Goal: Task Accomplishment & Management: Manage account settings

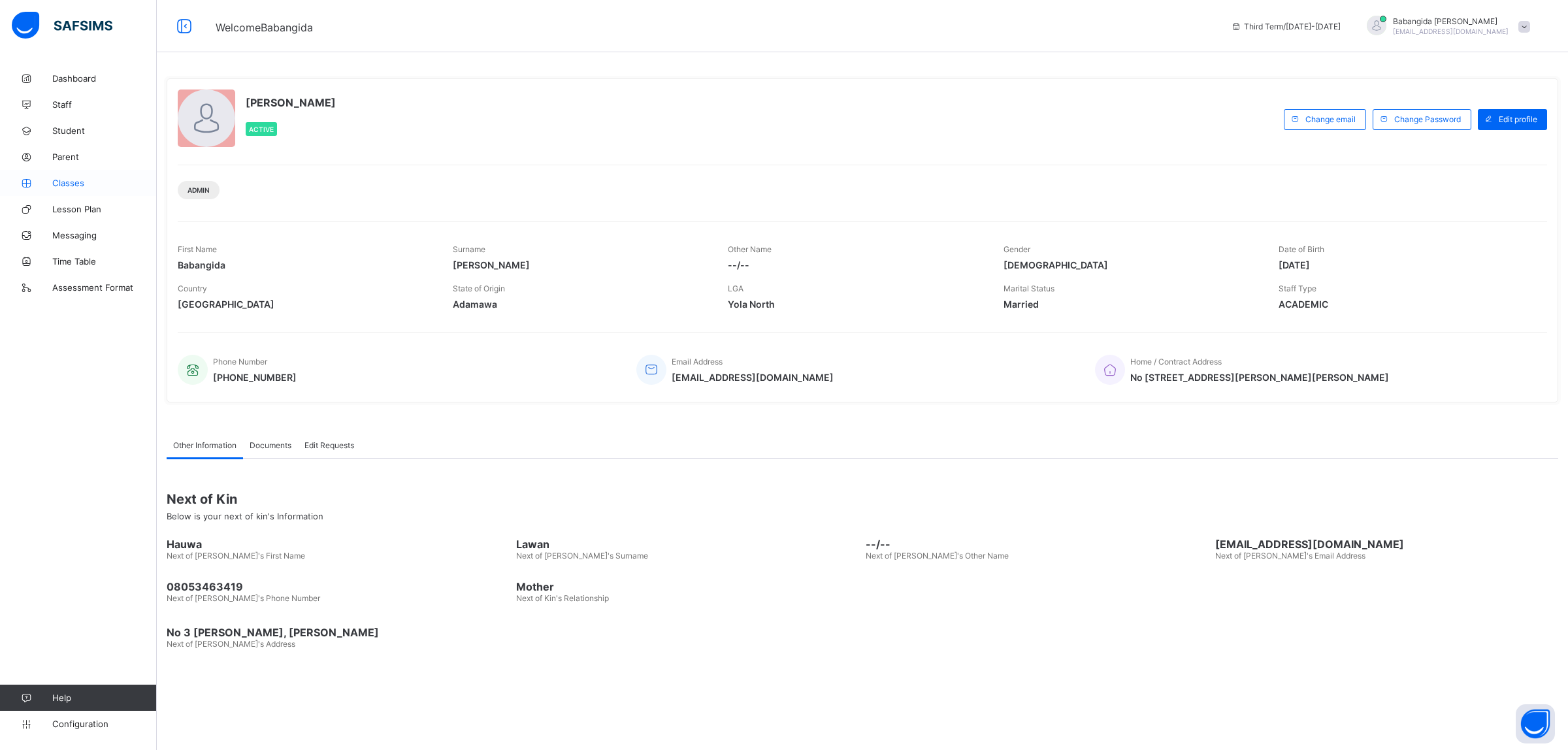
click at [70, 181] on span "Classes" at bounding box center [105, 183] width 105 height 11
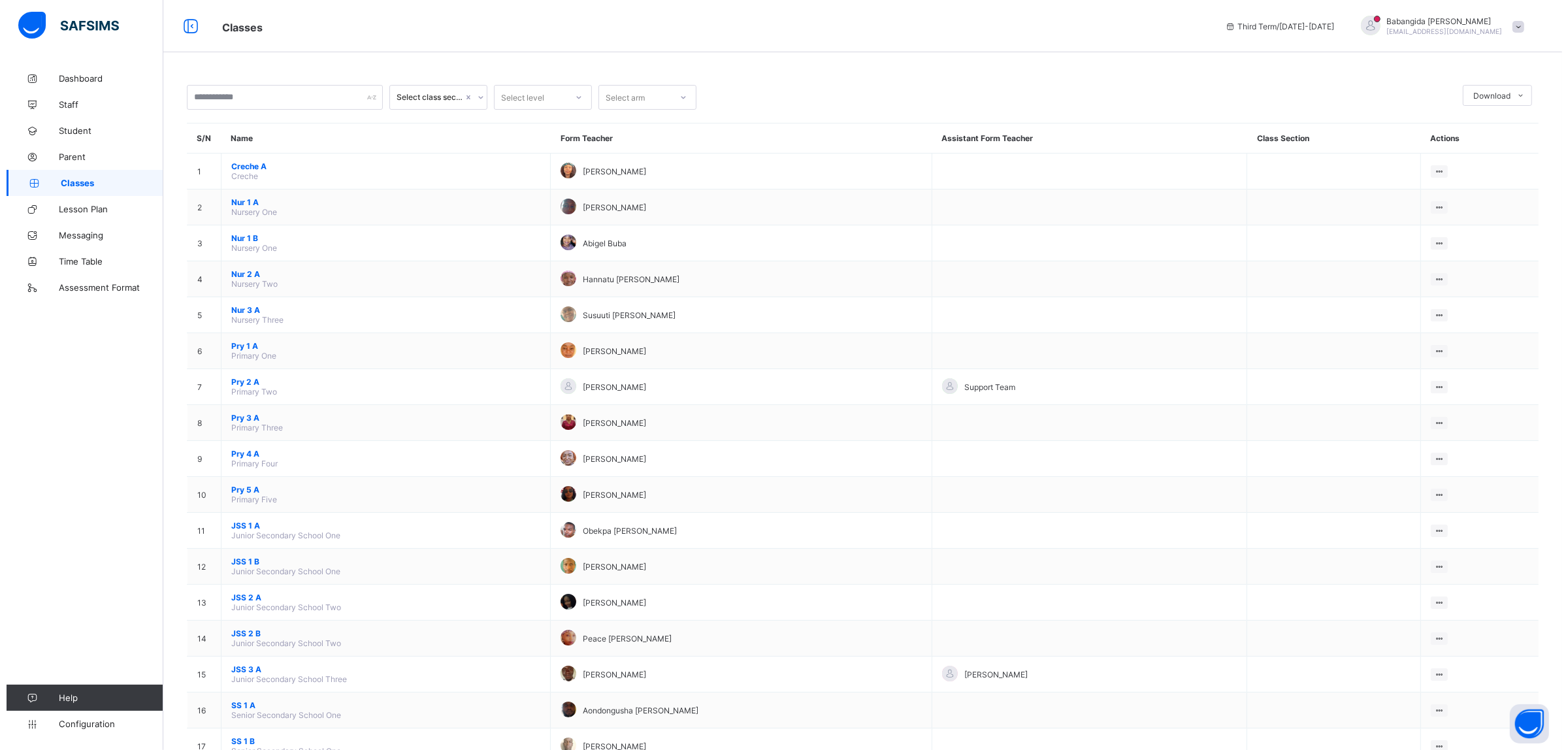
scroll to position [90, 0]
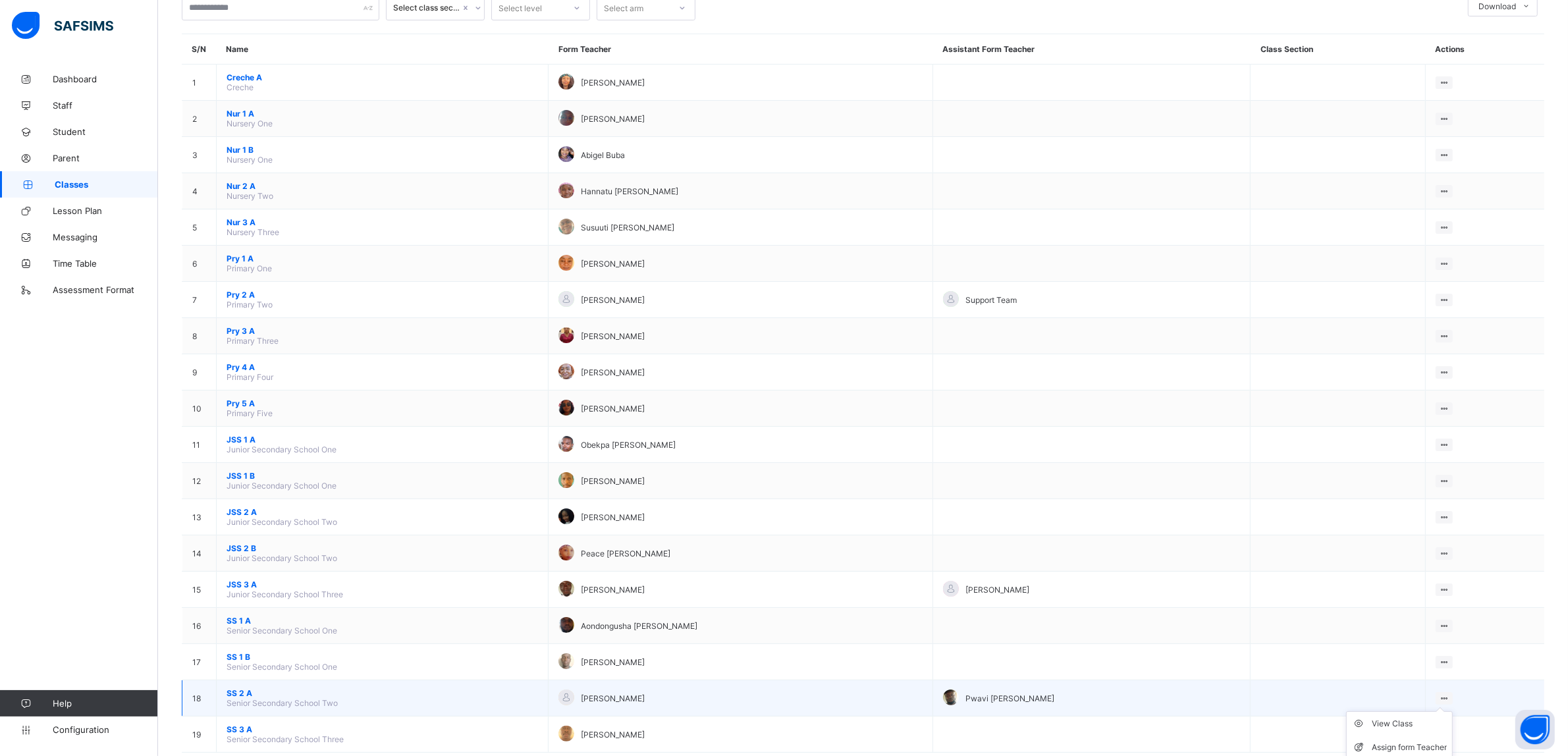
click at [1452, 711] on ul "View Class Assign form Teacher" at bounding box center [1399, 735] width 106 height 49
click at [1413, 741] on div "Assign form Teacher" at bounding box center [1409, 747] width 75 height 13
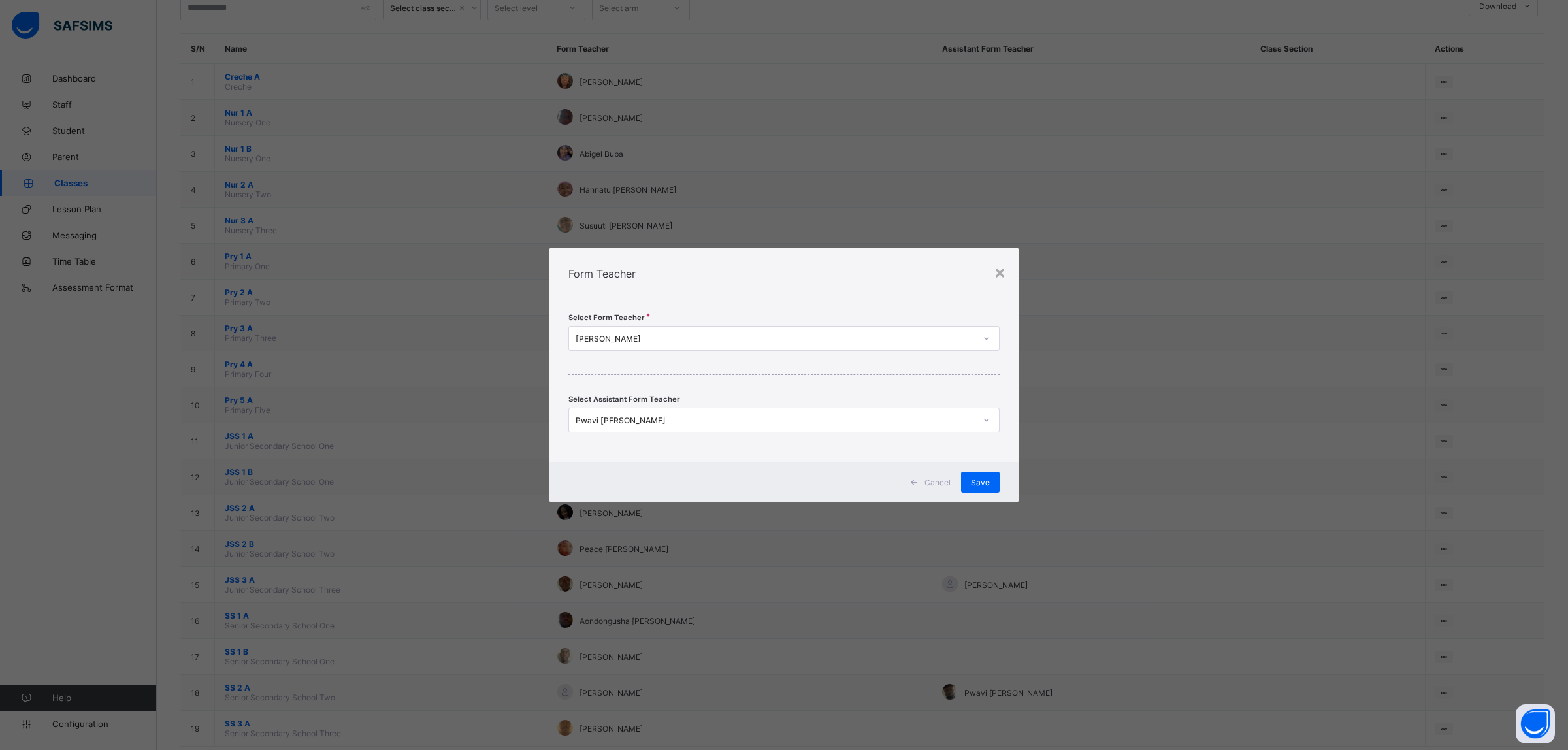
click at [890, 420] on div "Pwavi [PERSON_NAME]" at bounding box center [775, 420] width 400 height 10
click at [834, 420] on div "Pwavi [PERSON_NAME]" at bounding box center [775, 420] width 400 height 10
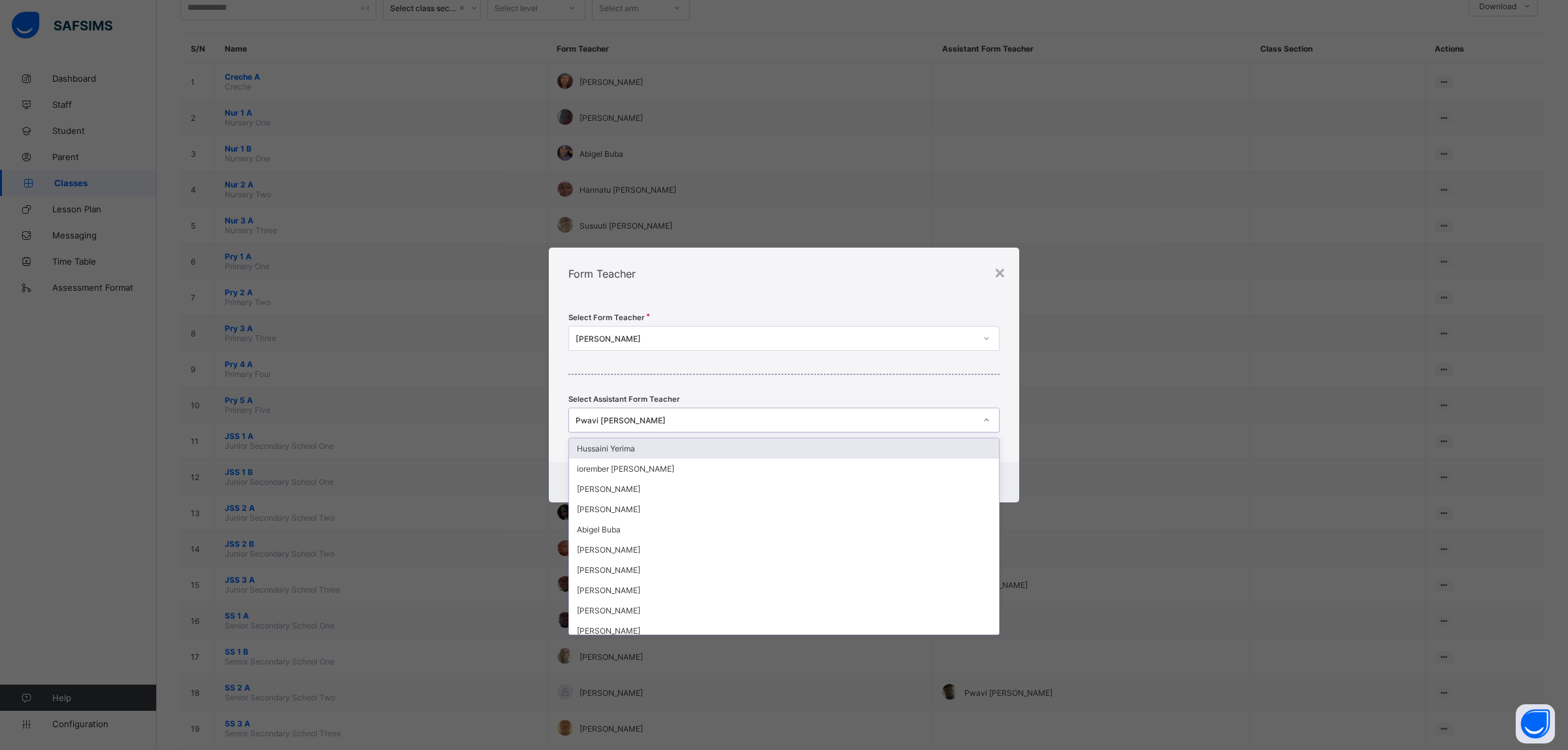
click at [775, 416] on div "Pwavi [PERSON_NAME]" at bounding box center [775, 420] width 400 height 10
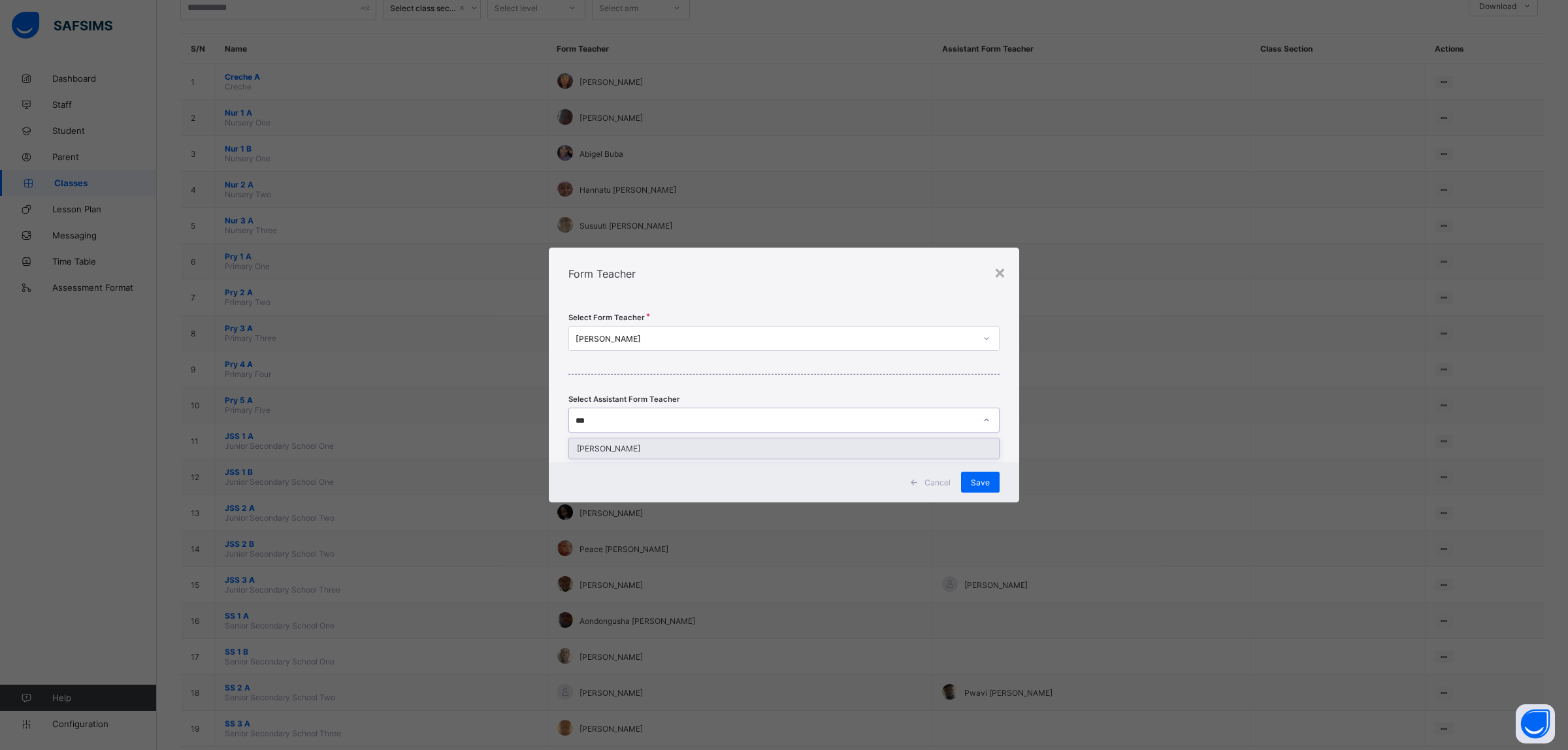
type input "****"
click at [756, 447] on div "[PERSON_NAME]" at bounding box center [784, 448] width 430 height 20
click at [824, 373] on hr at bounding box center [784, 374] width 431 height 2
click at [976, 484] on span "Save" at bounding box center [980, 482] width 19 height 10
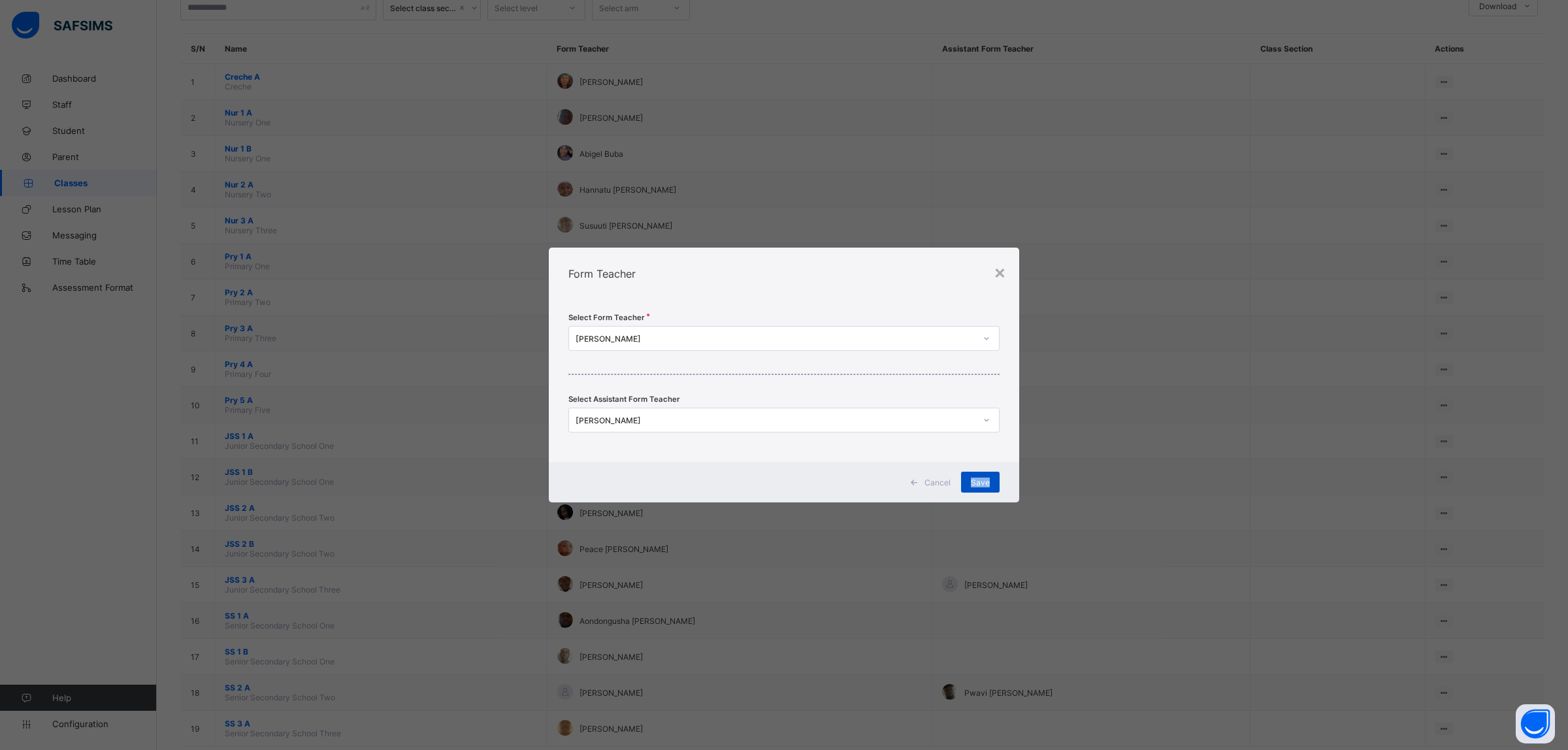
click at [976, 484] on span "Save" at bounding box center [980, 482] width 19 height 10
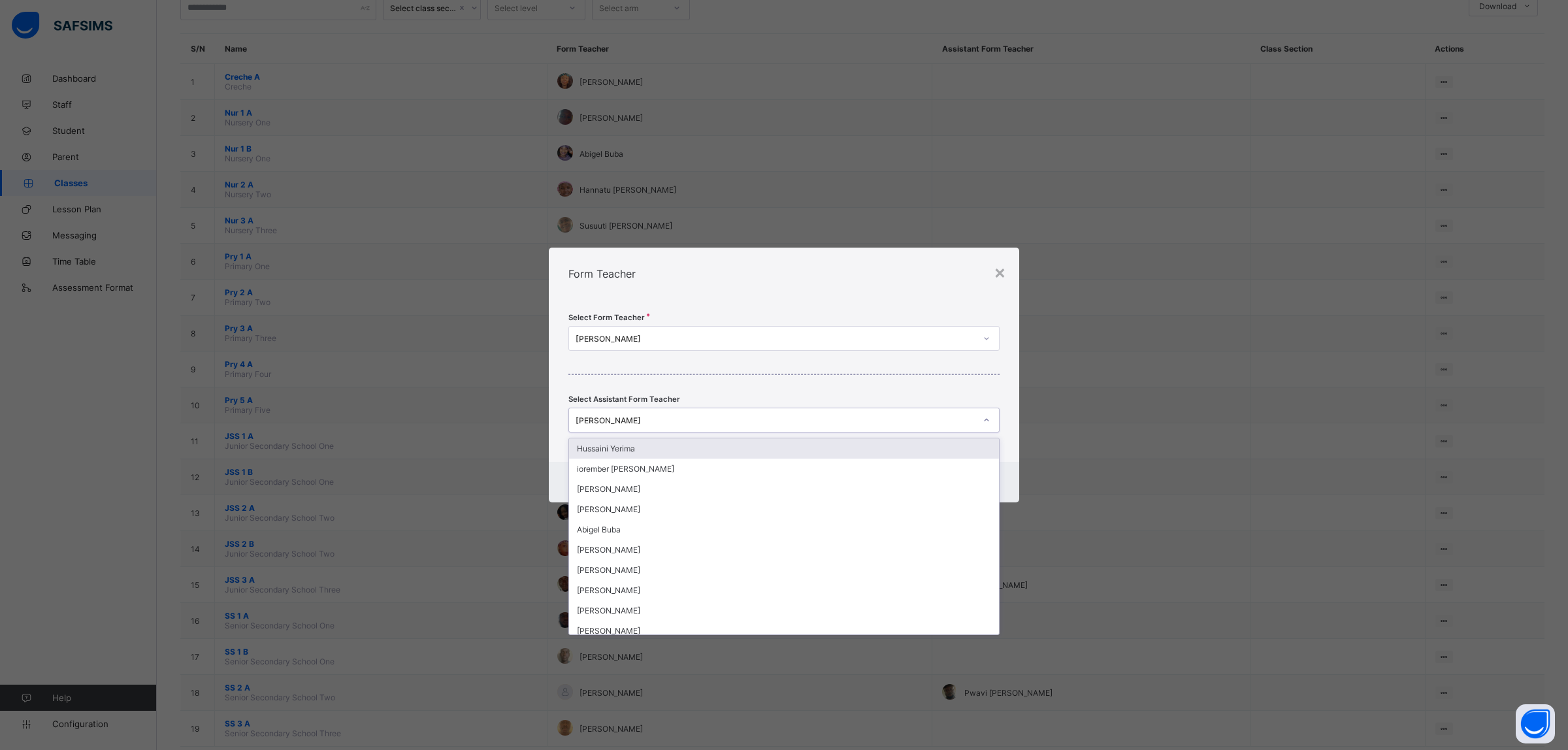
click at [833, 414] on div "[PERSON_NAME]" at bounding box center [771, 420] width 405 height 18
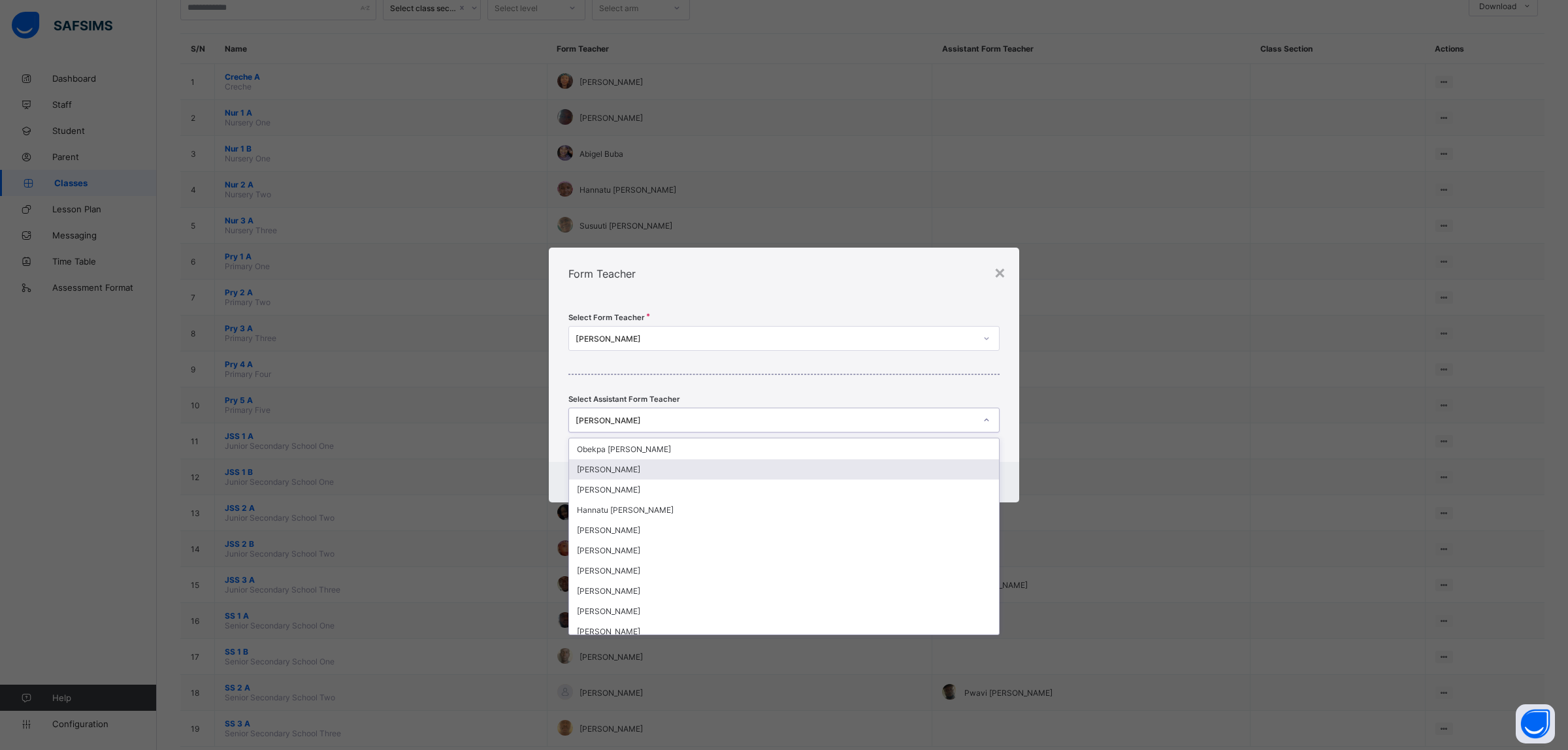
click at [717, 427] on div "[PERSON_NAME]" at bounding box center [771, 420] width 405 height 18
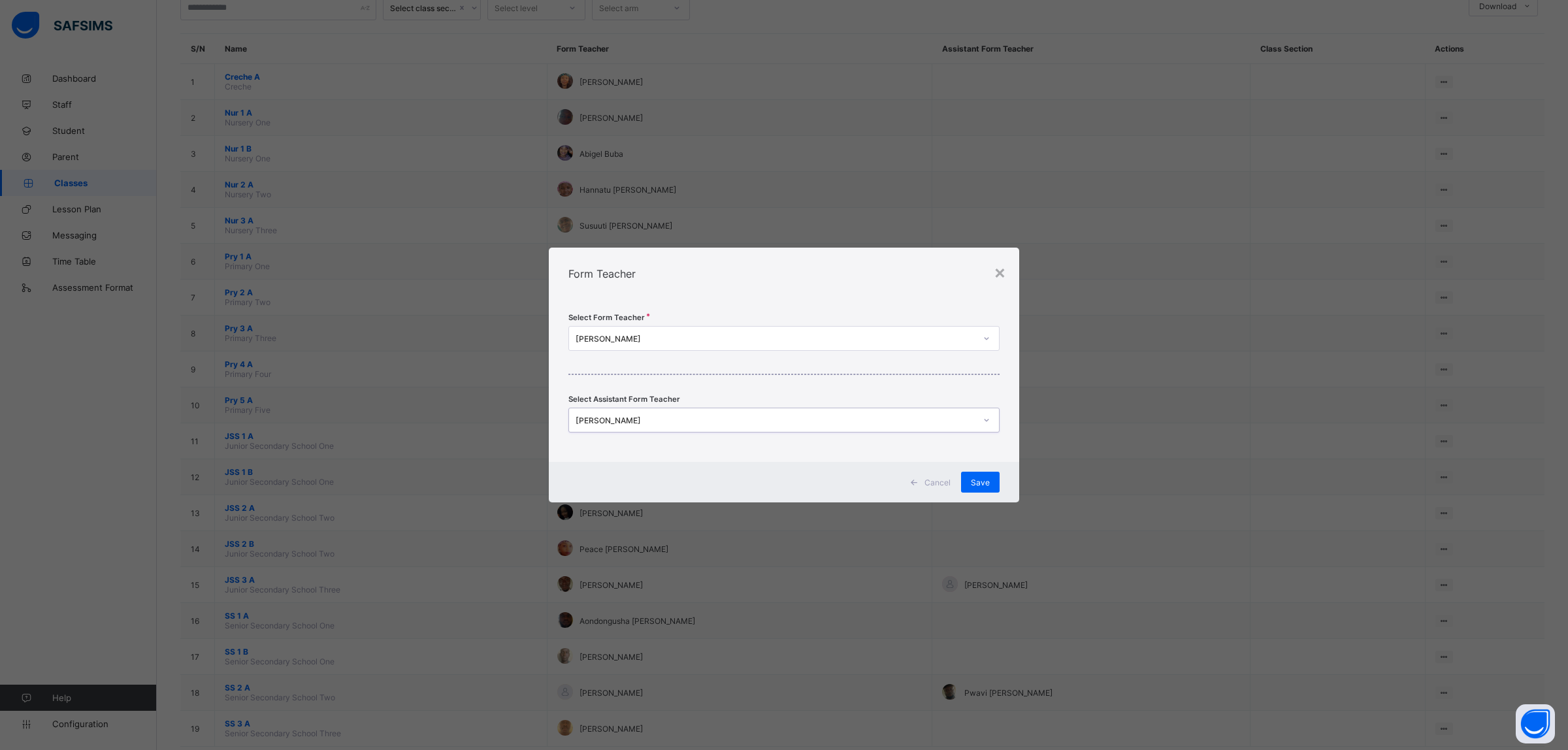
click at [749, 424] on div "[PERSON_NAME]" at bounding box center [771, 420] width 405 height 18
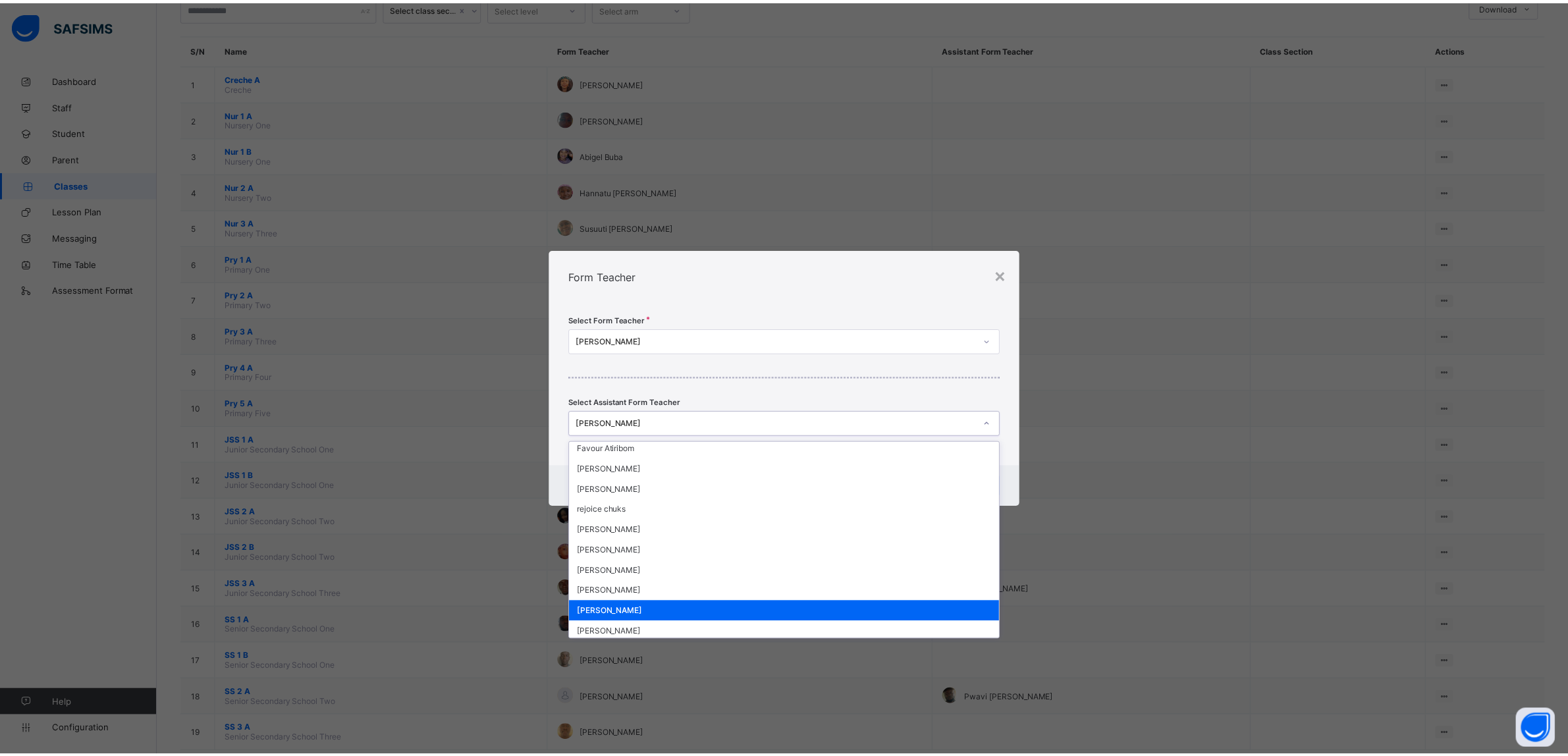
scroll to position [240, 0]
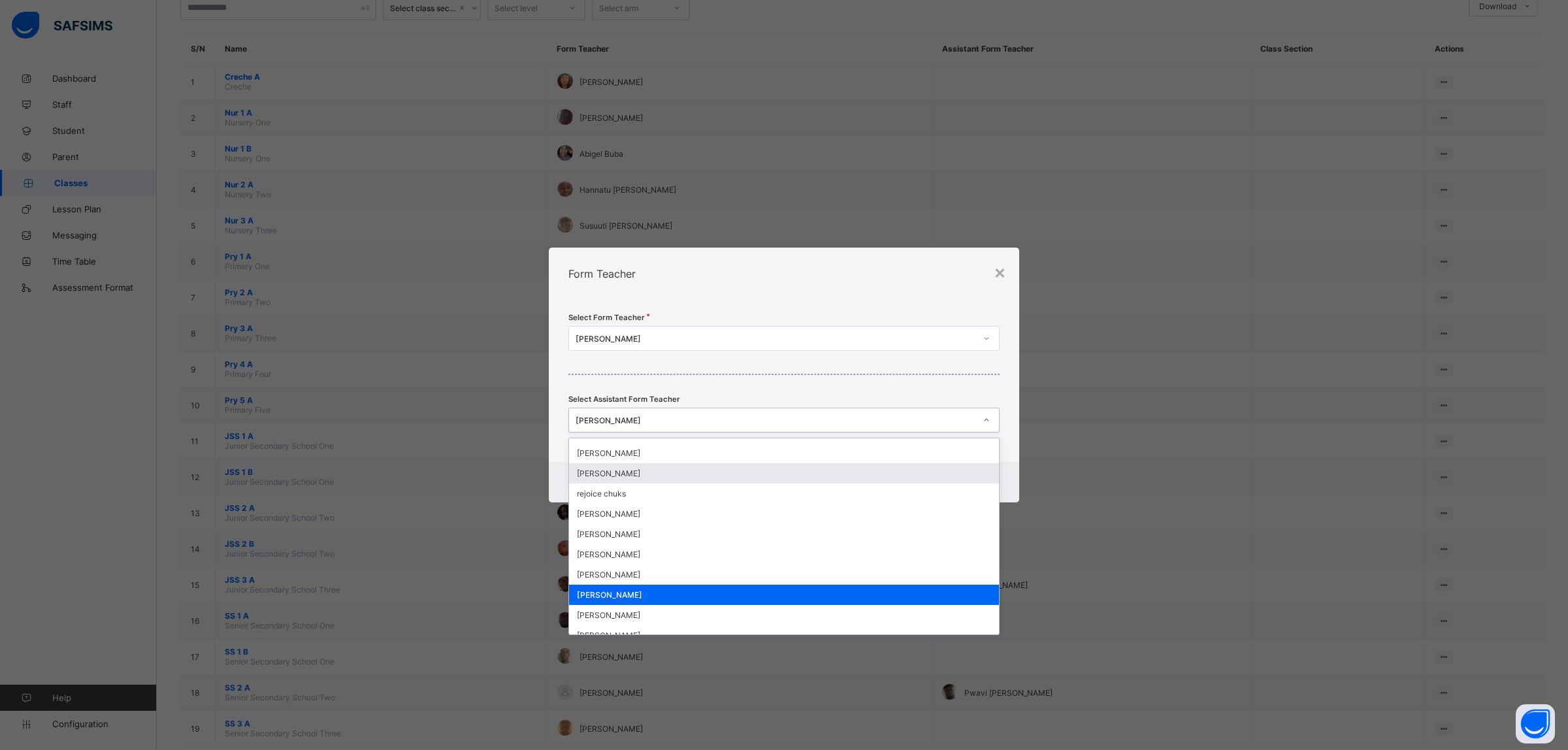
click at [884, 276] on div "Form Teacher" at bounding box center [784, 273] width 471 height 52
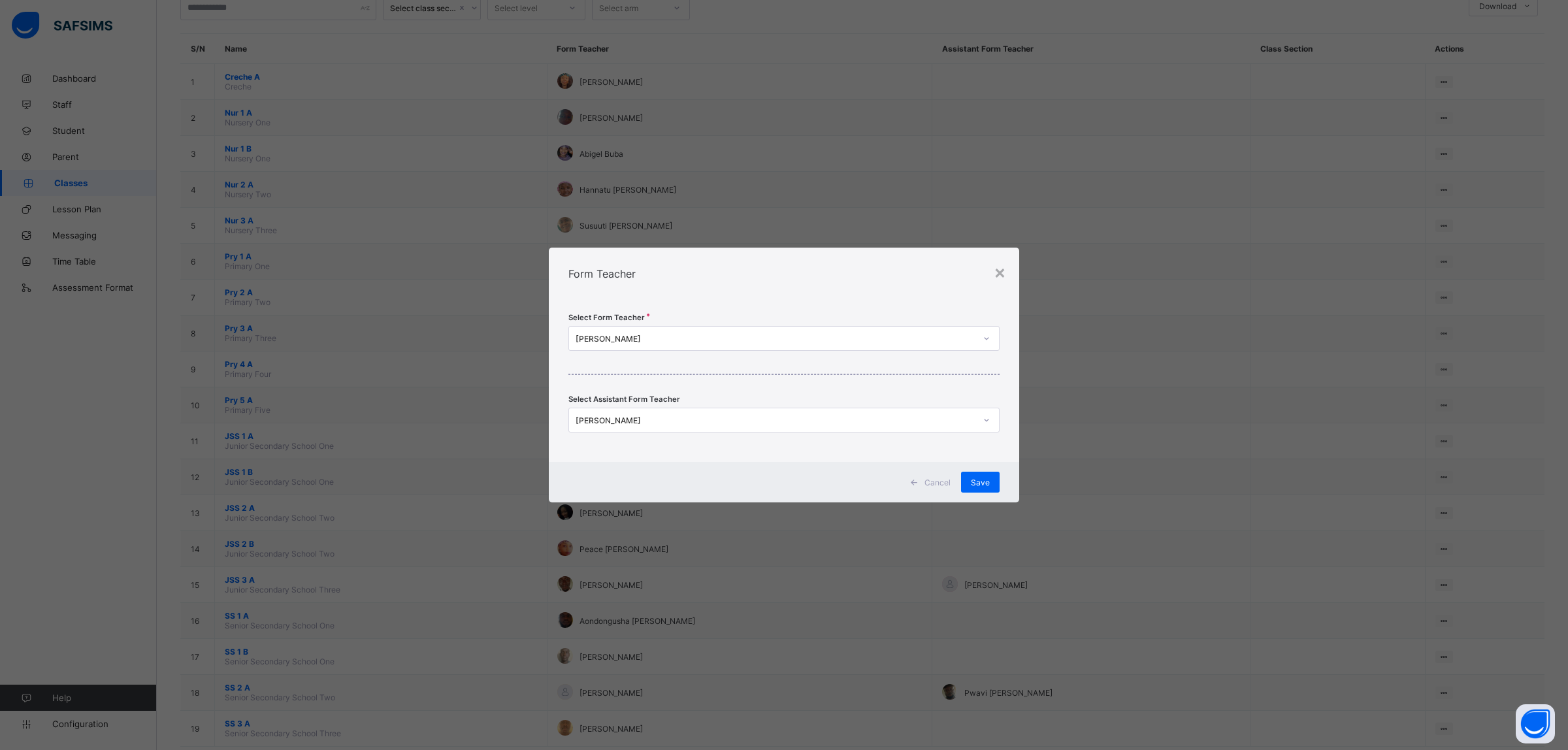
click at [884, 276] on div "Form Teacher" at bounding box center [784, 273] width 471 height 52
click at [996, 275] on div "×" at bounding box center [1000, 271] width 12 height 22
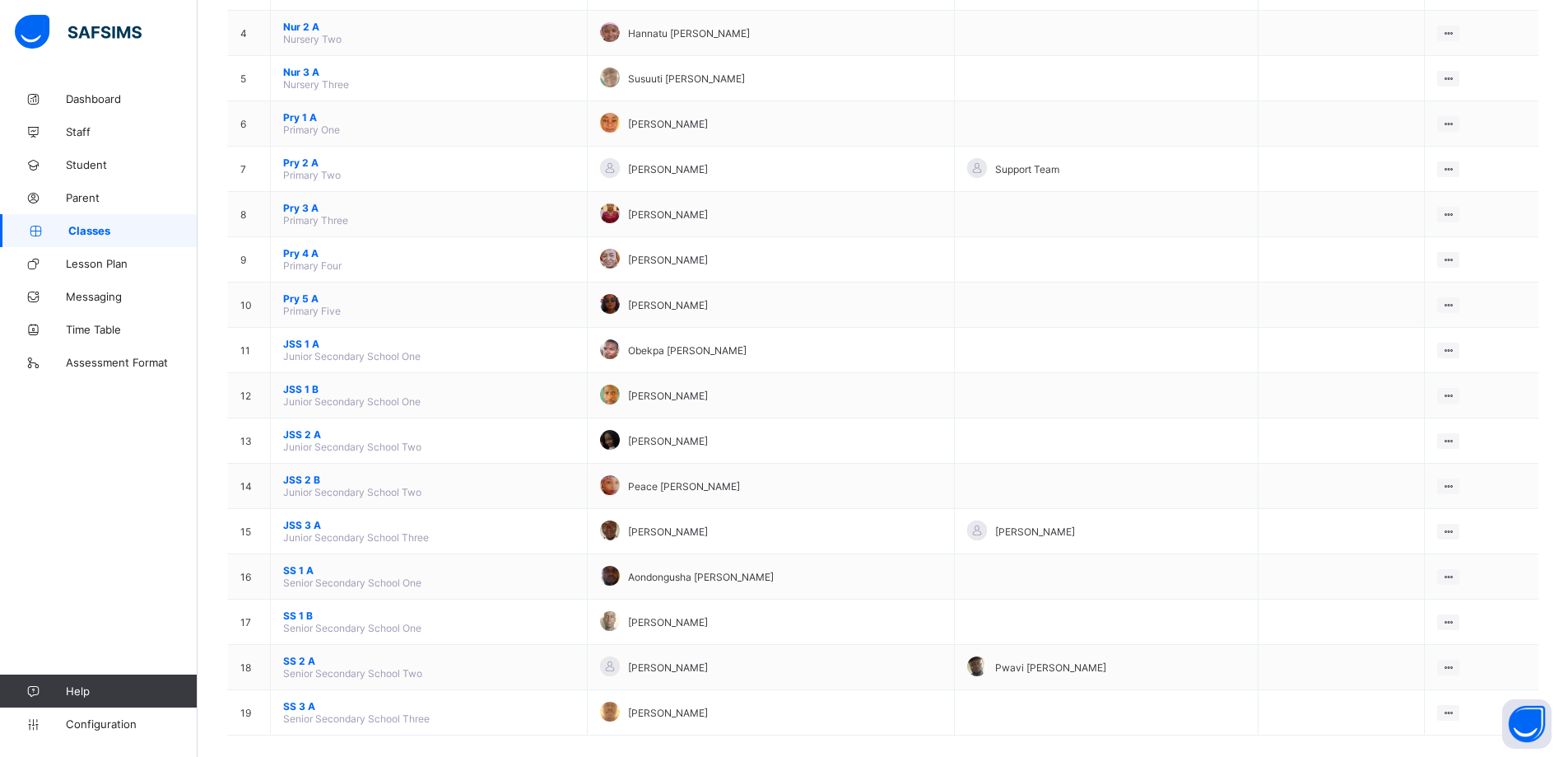
scroll to position [323, 0]
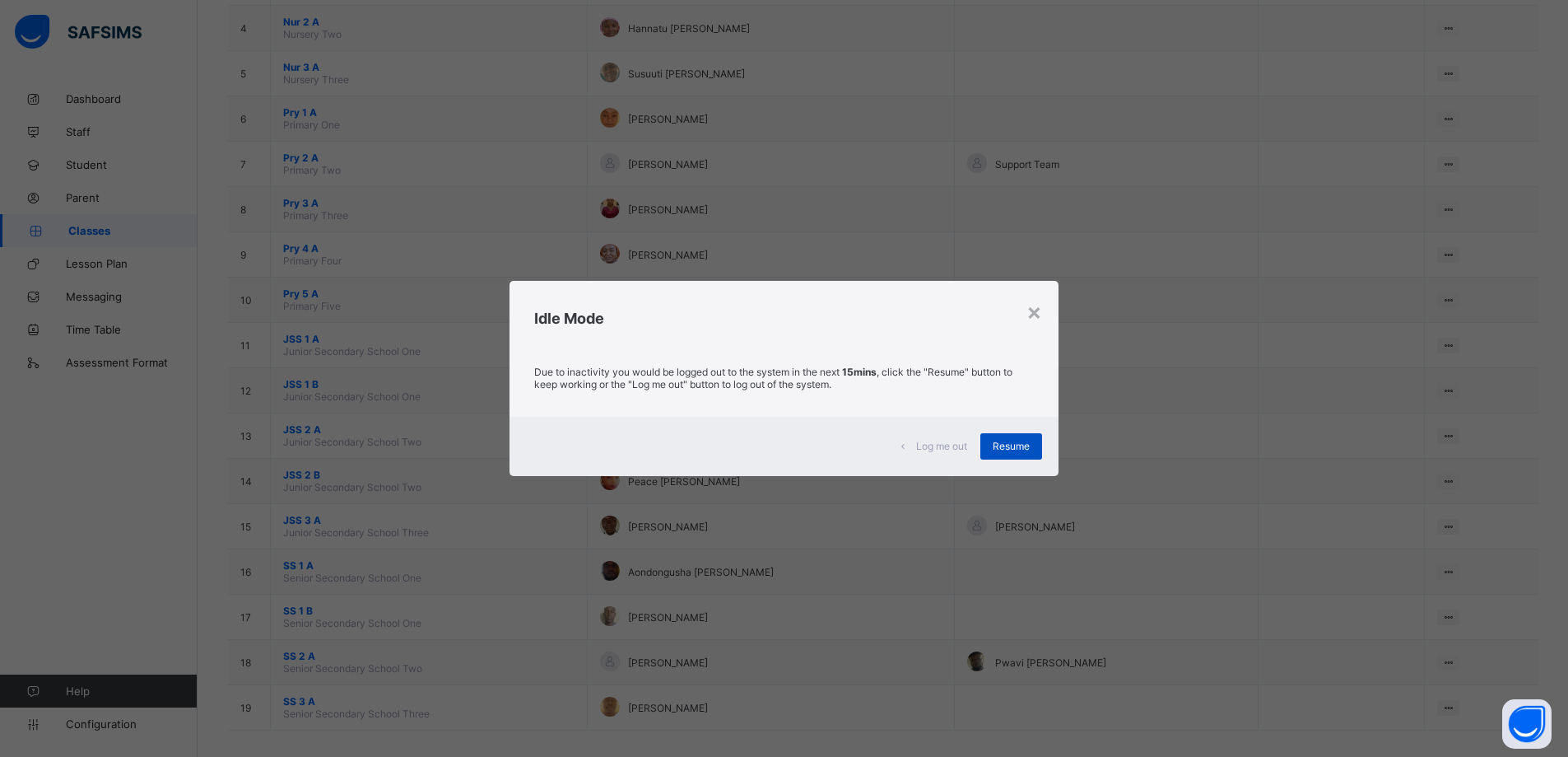
click at [1029, 446] on span "Resume" at bounding box center [1011, 445] width 37 height 12
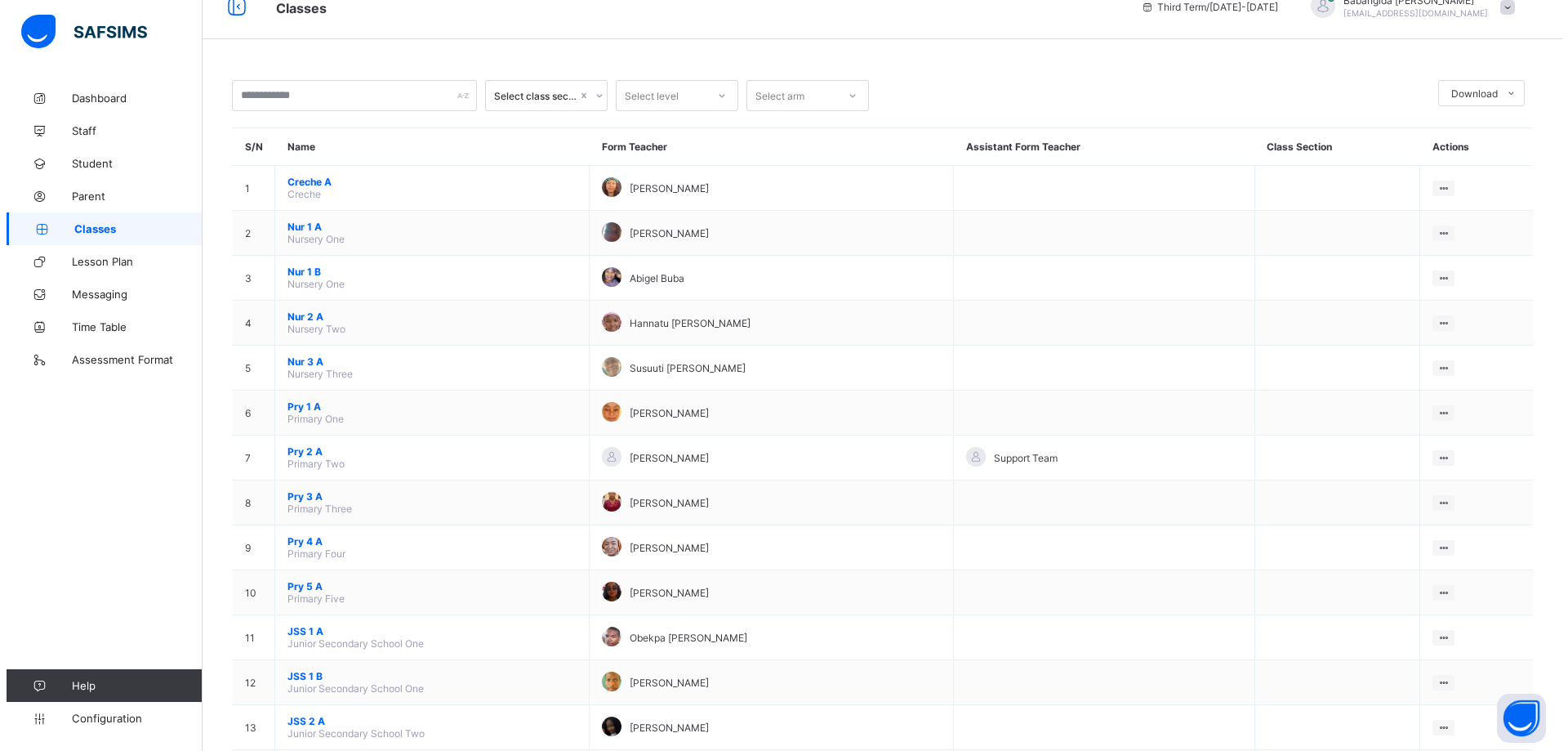
scroll to position [0, 0]
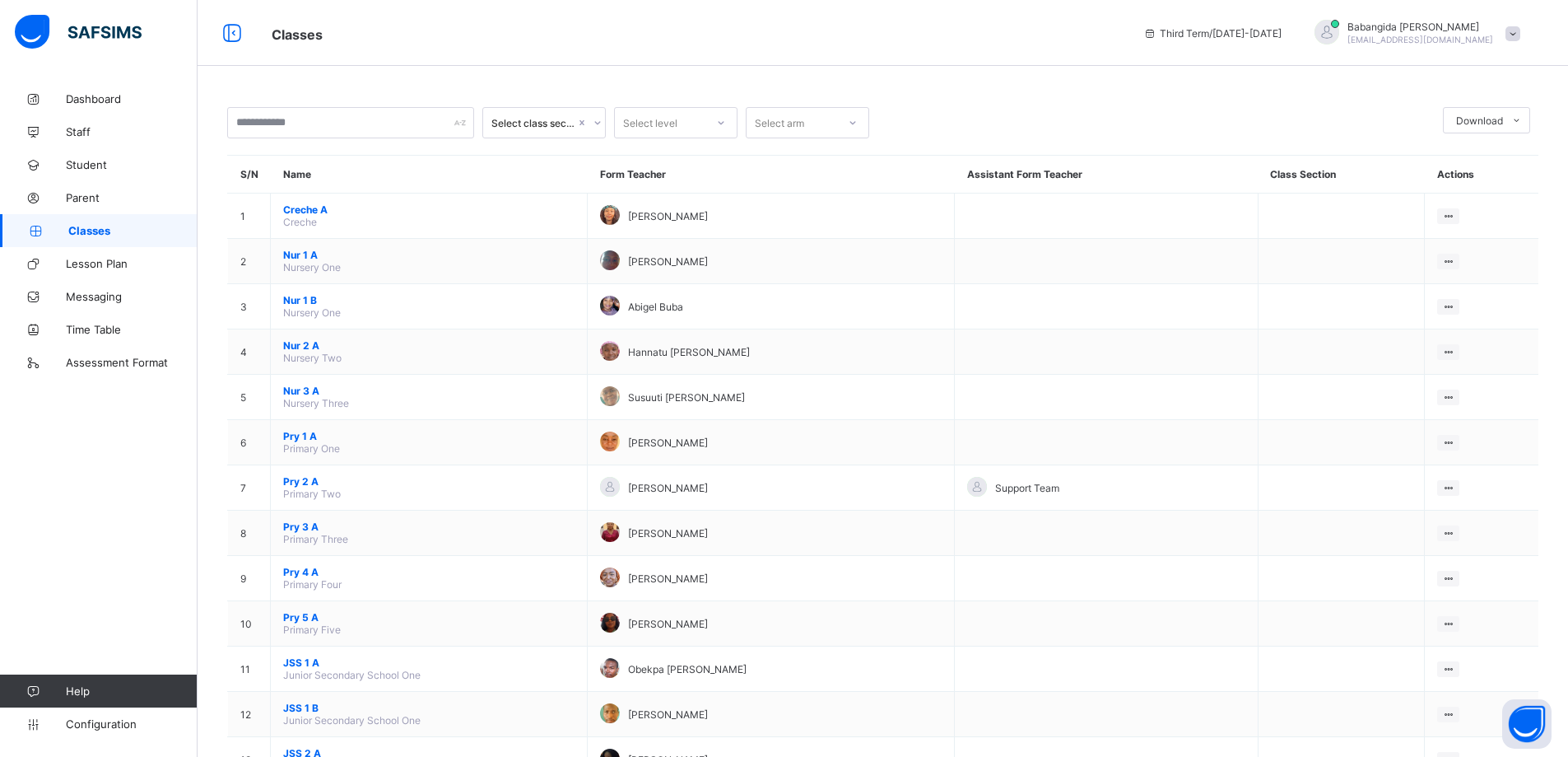
click at [1520, 33] on span at bounding box center [1513, 33] width 14 height 14
click at [1474, 186] on span "Logout" at bounding box center [1468, 189] width 109 height 19
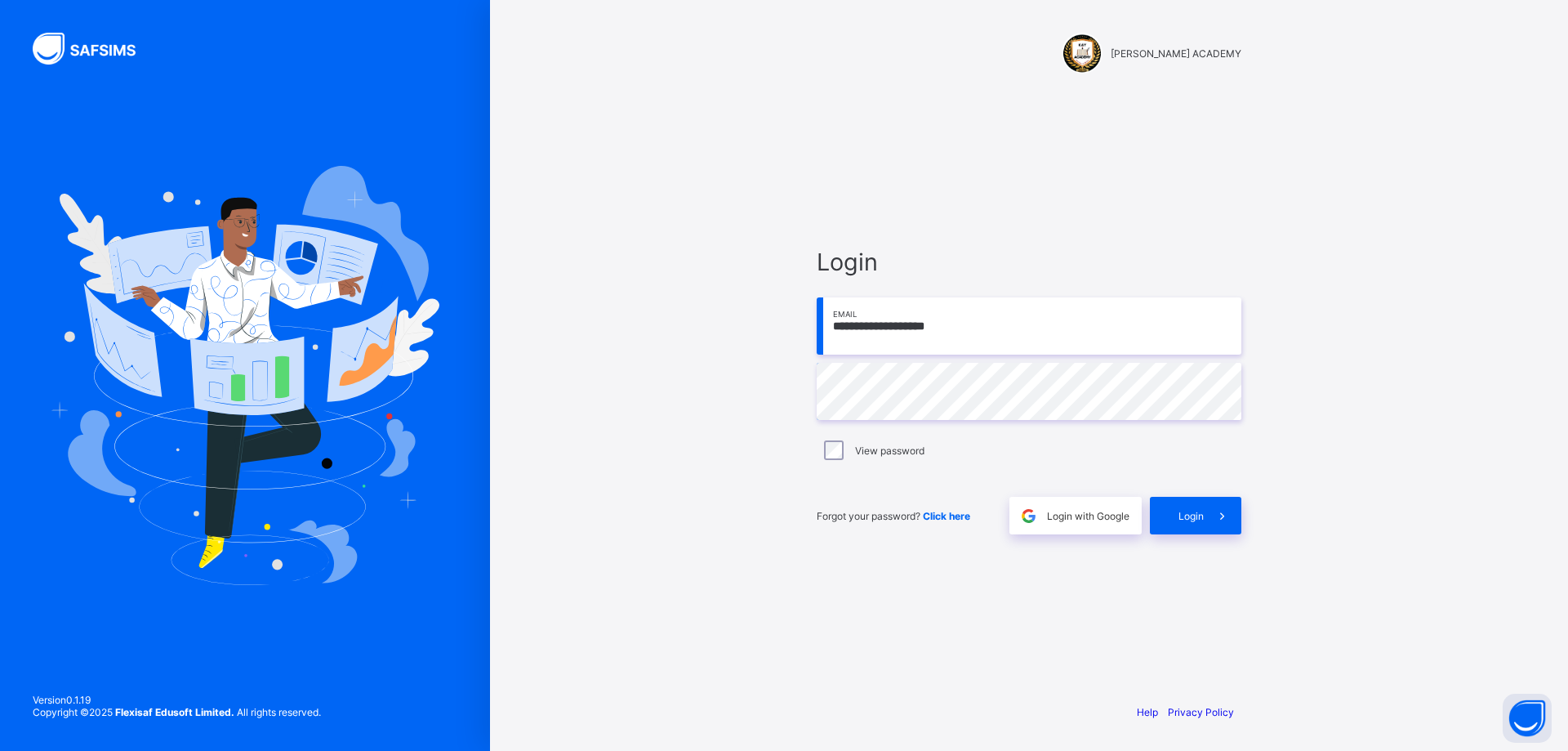
type input "**********"
click at [1180, 516] on span "Login" at bounding box center [1191, 516] width 26 height 12
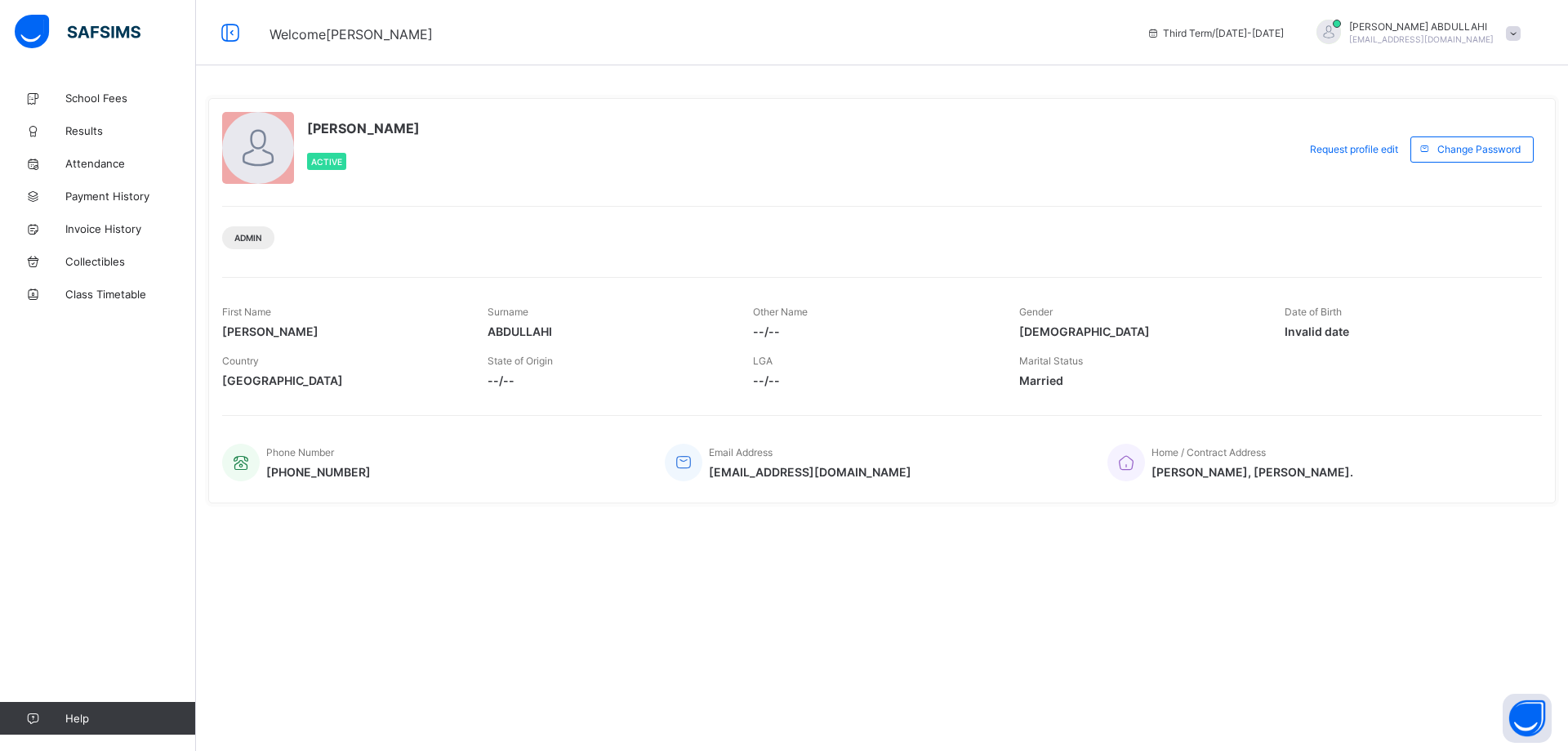
click at [1515, 38] on span at bounding box center [1513, 33] width 14 height 14
click at [1475, 154] on span "Logout" at bounding box center [1467, 161] width 108 height 19
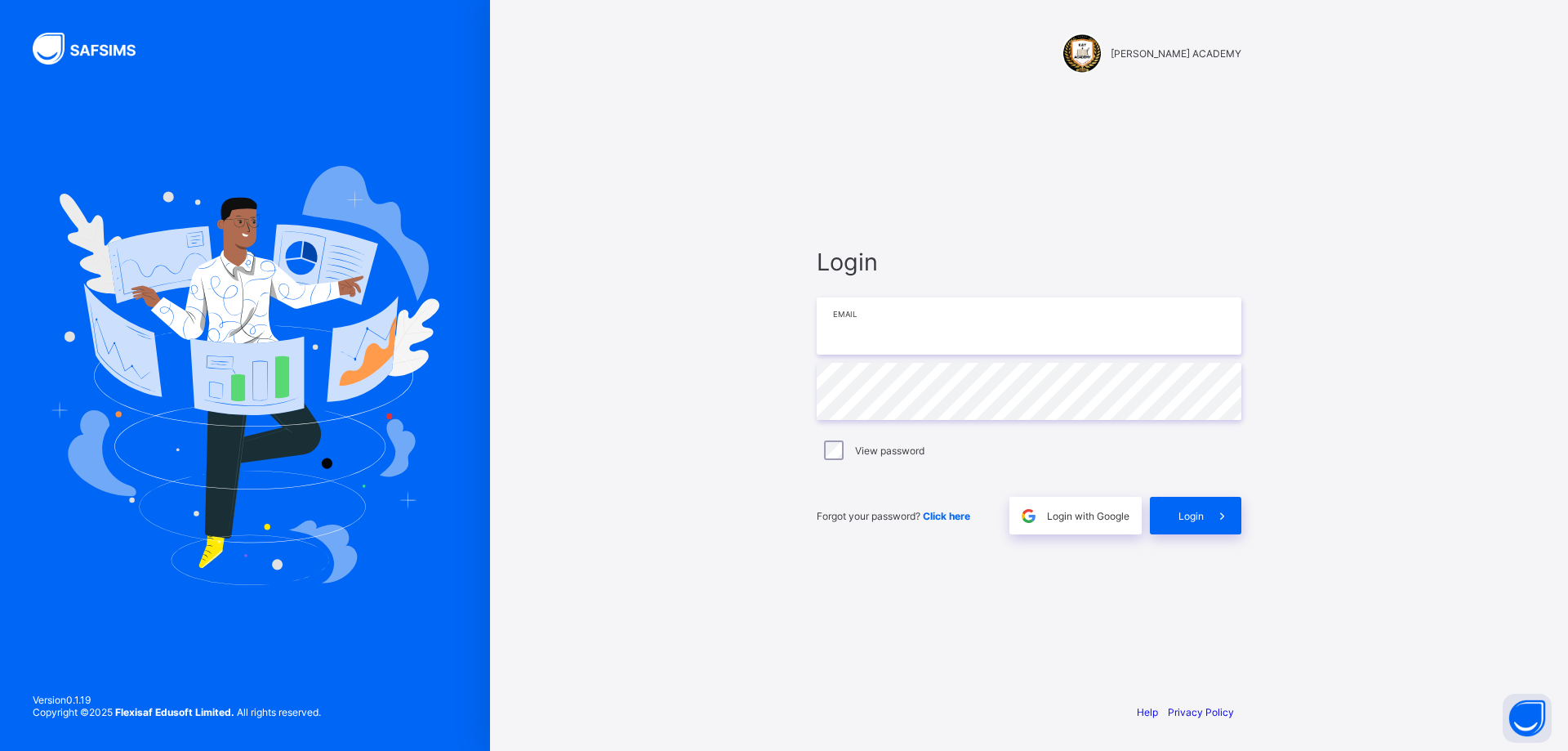
type input "**********"
